Goal: Obtain resource: Download file/media

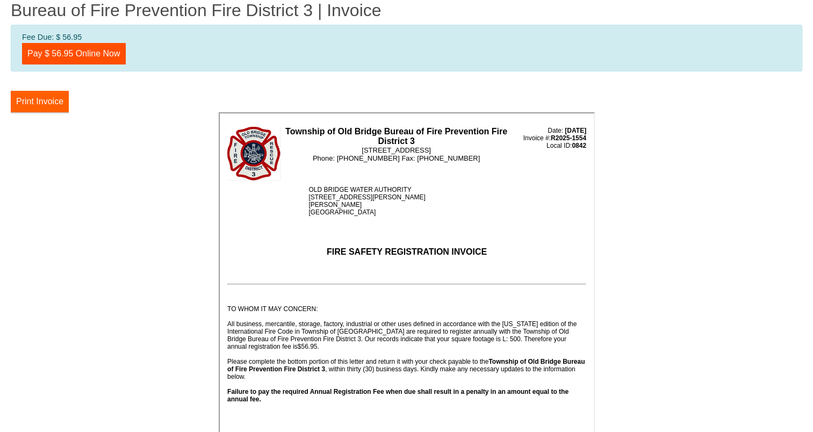
click at [23, 95] on button "Print Invoice" at bounding box center [40, 101] width 58 height 21
click at [53, 99] on button "Print Invoice" at bounding box center [40, 101] width 58 height 21
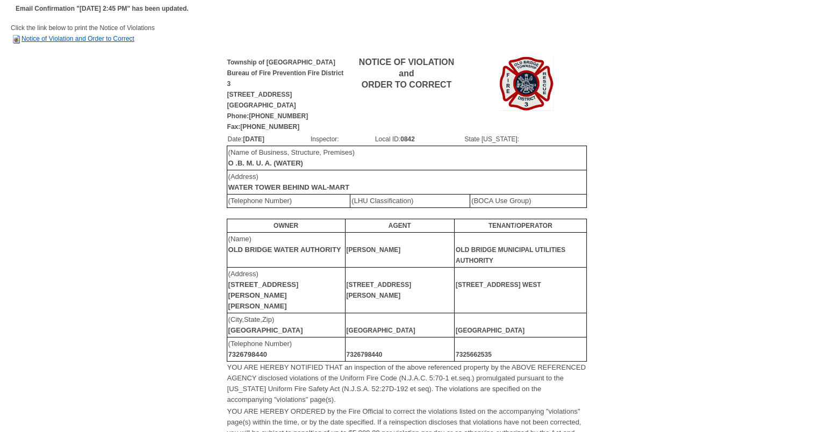
click at [125, 39] on link "Notice of Violation and Order to Correct" at bounding box center [73, 39] width 124 height 8
click at [104, 64] on div "Township of Old Bridge Bureau of Fire Prevention Fire District 3 913 Englishtow…" at bounding box center [406, 331] width 791 height 553
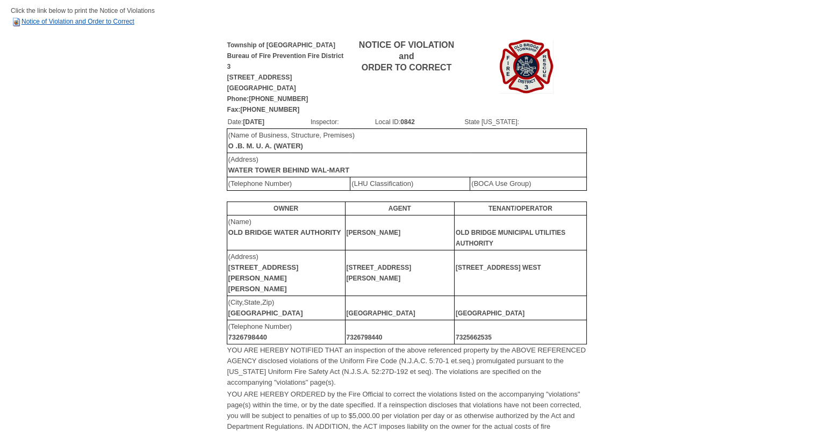
click at [105, 21] on link "Notice of Violation and Order to Correct" at bounding box center [73, 22] width 124 height 8
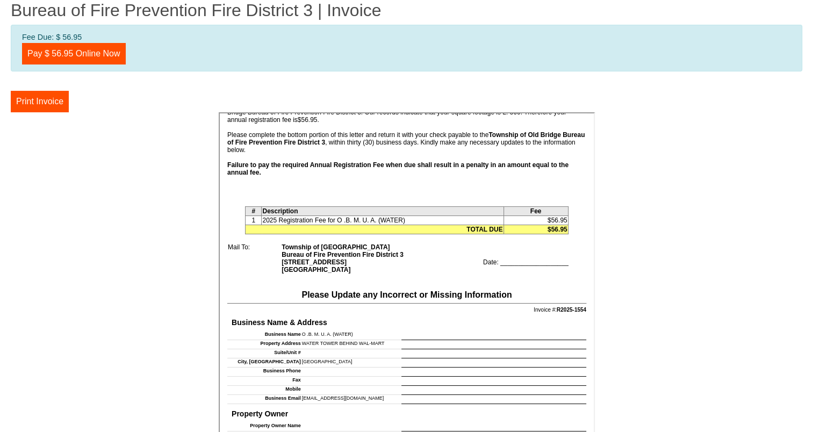
scroll to position [269, 0]
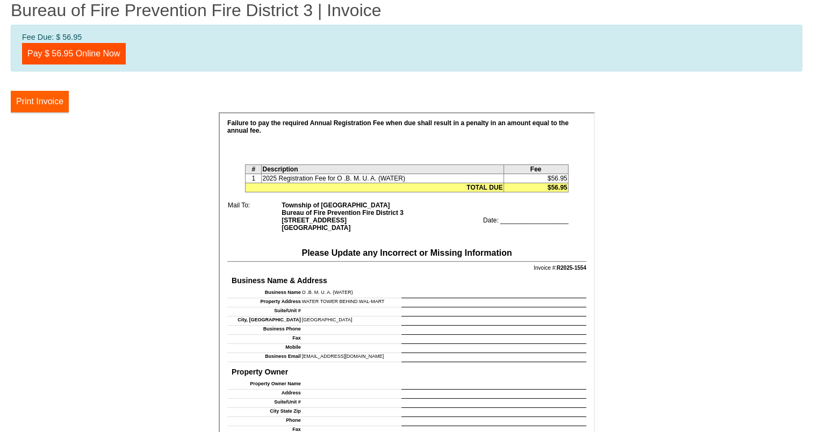
drag, startPoint x: 23, startPoint y: 104, endPoint x: 77, endPoint y: 374, distance: 275.5
click at [23, 103] on button "Print Invoice" at bounding box center [40, 101] width 58 height 21
